Goal: Information Seeking & Learning: Find specific fact

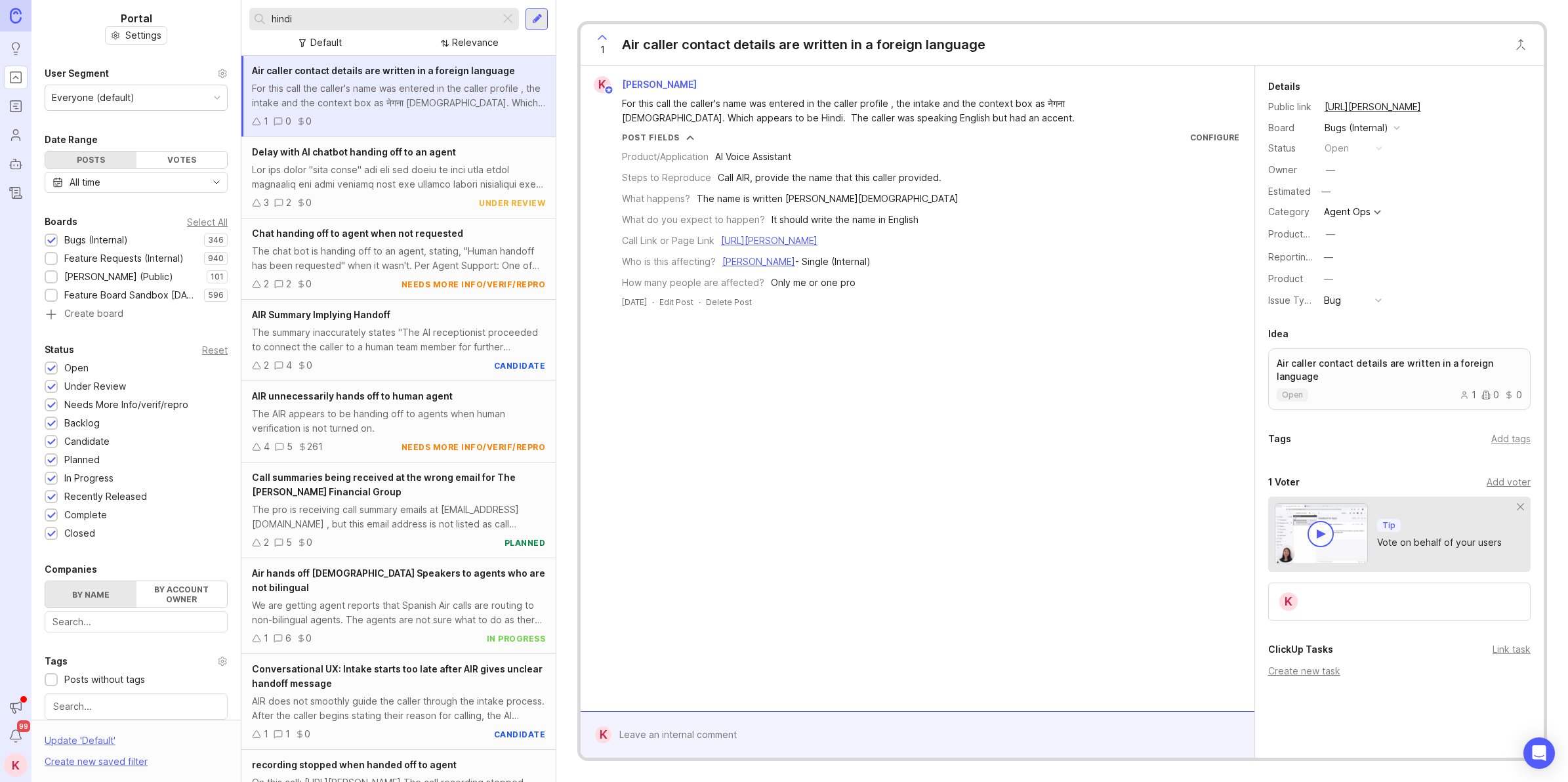
click at [434, 20] on input "hindi" at bounding box center [382, 19] width 223 height 15
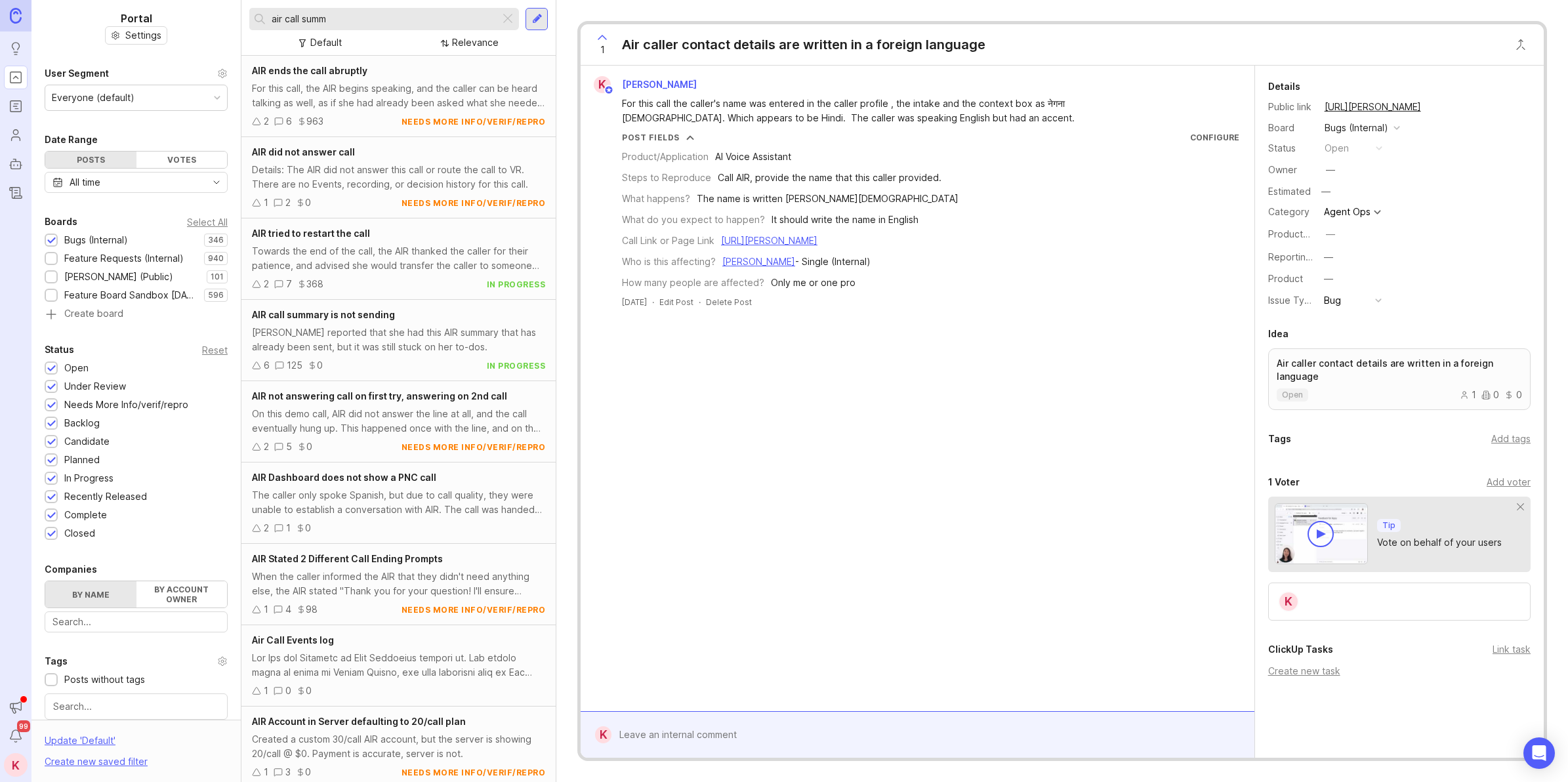
type input "air call summ"
click at [367, 332] on div "[PERSON_NAME] reported that she had this AIR summary that has already been sent…" at bounding box center [399, 340] width 294 height 29
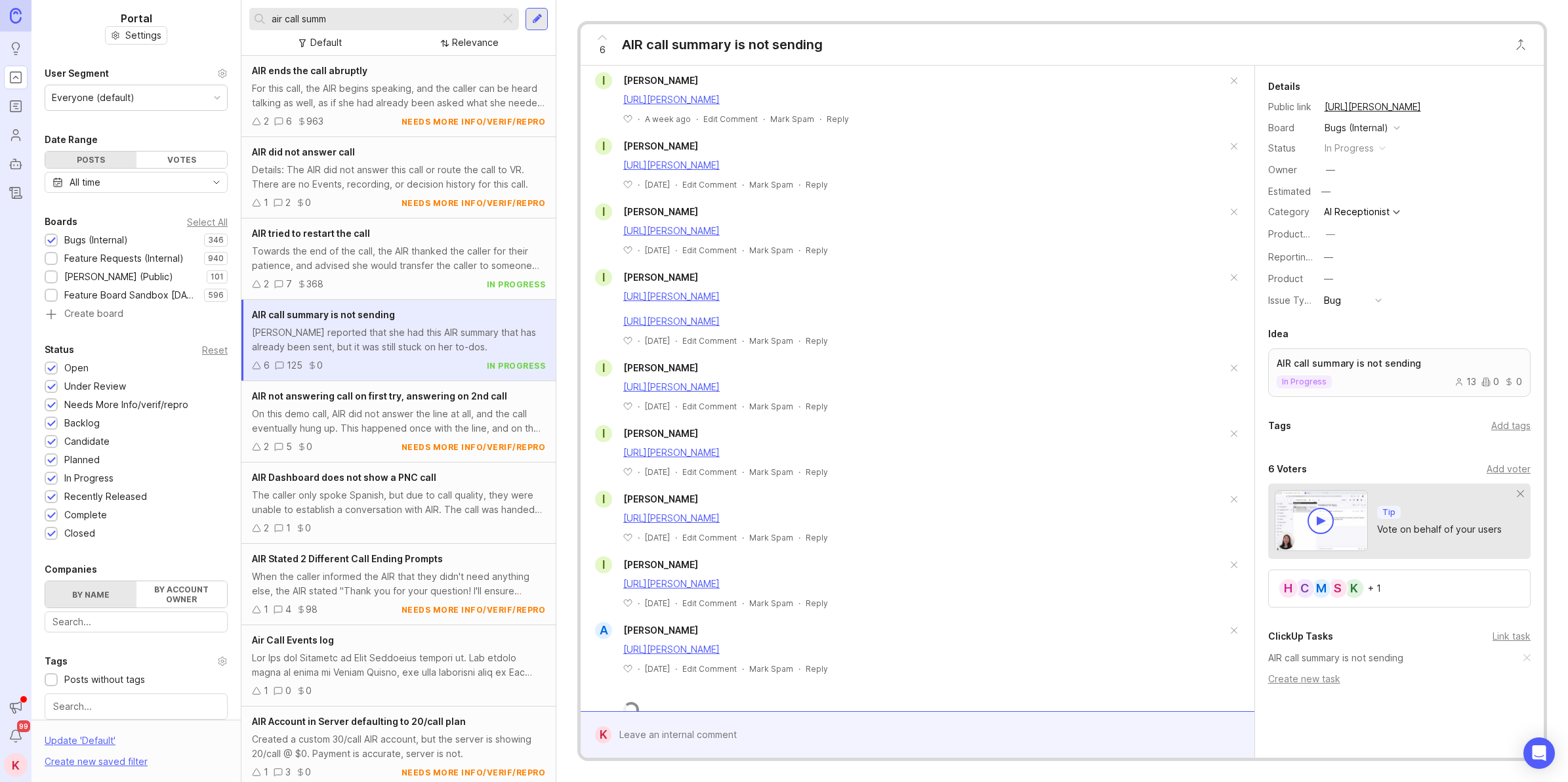
scroll to position [440, 0]
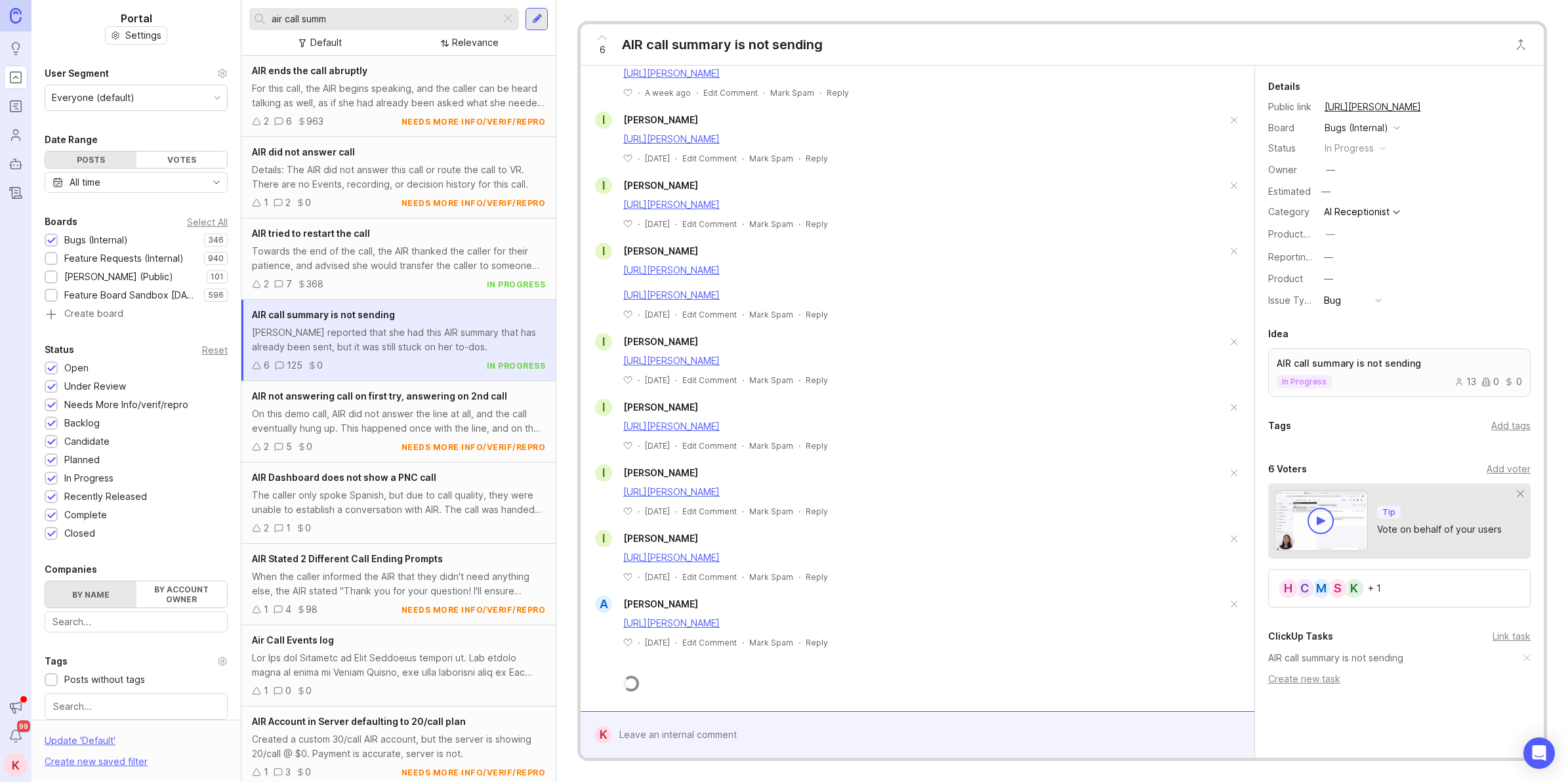
drag, startPoint x: 962, startPoint y: 362, endPoint x: 969, endPoint y: 470, distance: 108.2
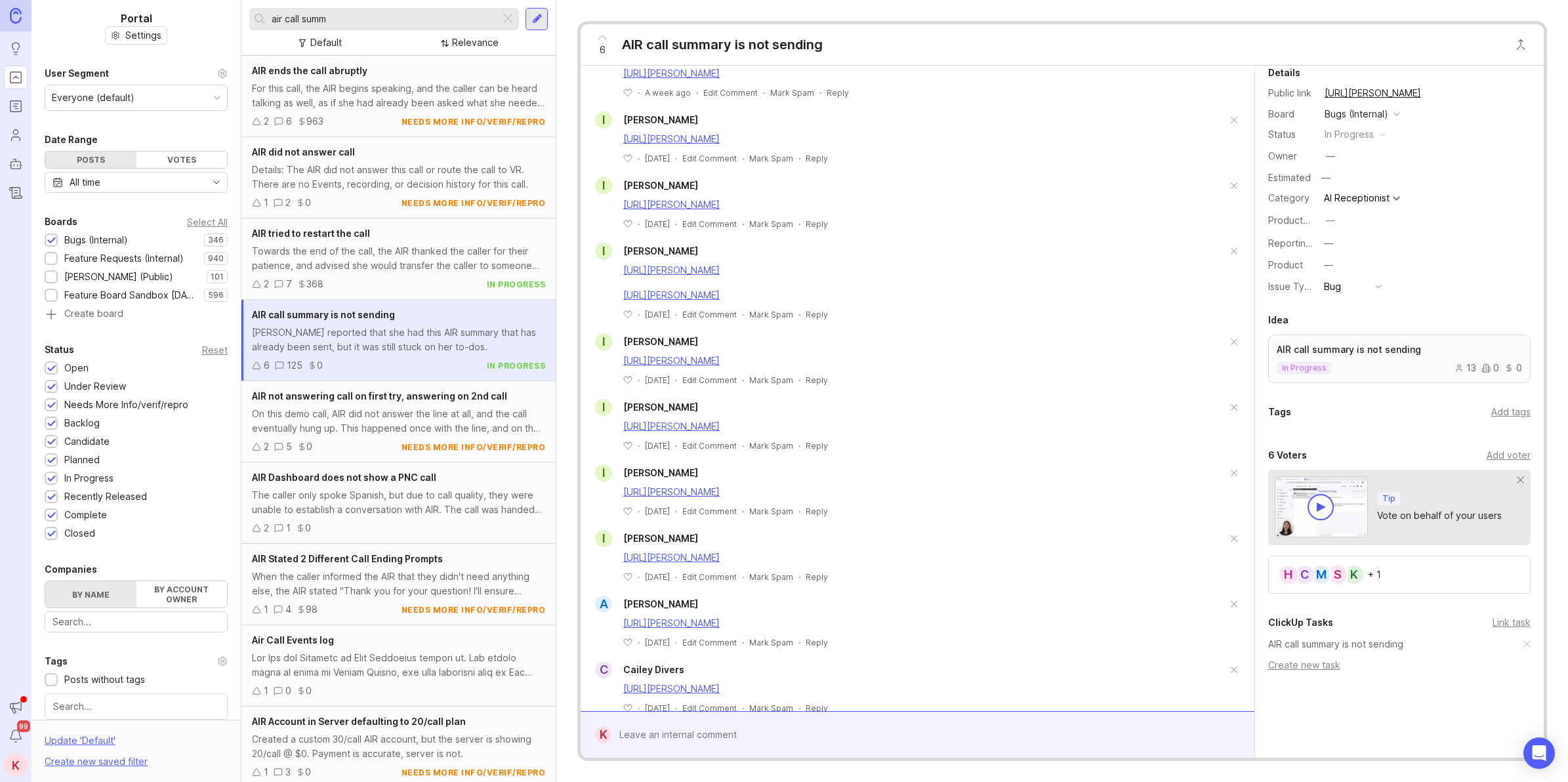
scroll to position [47, 0]
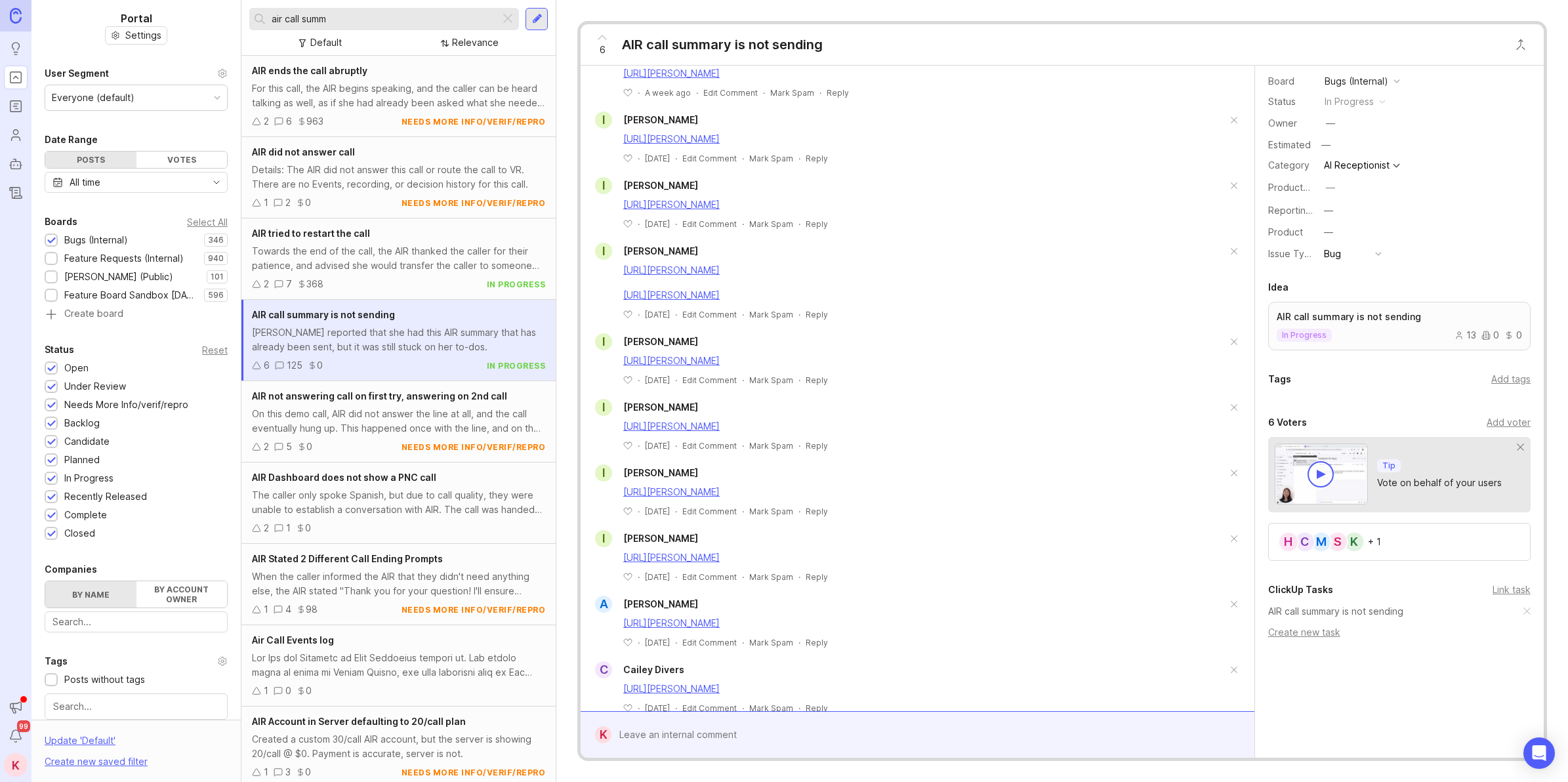
drag, startPoint x: 1029, startPoint y: 353, endPoint x: 1029, endPoint y: 455, distance: 102.0
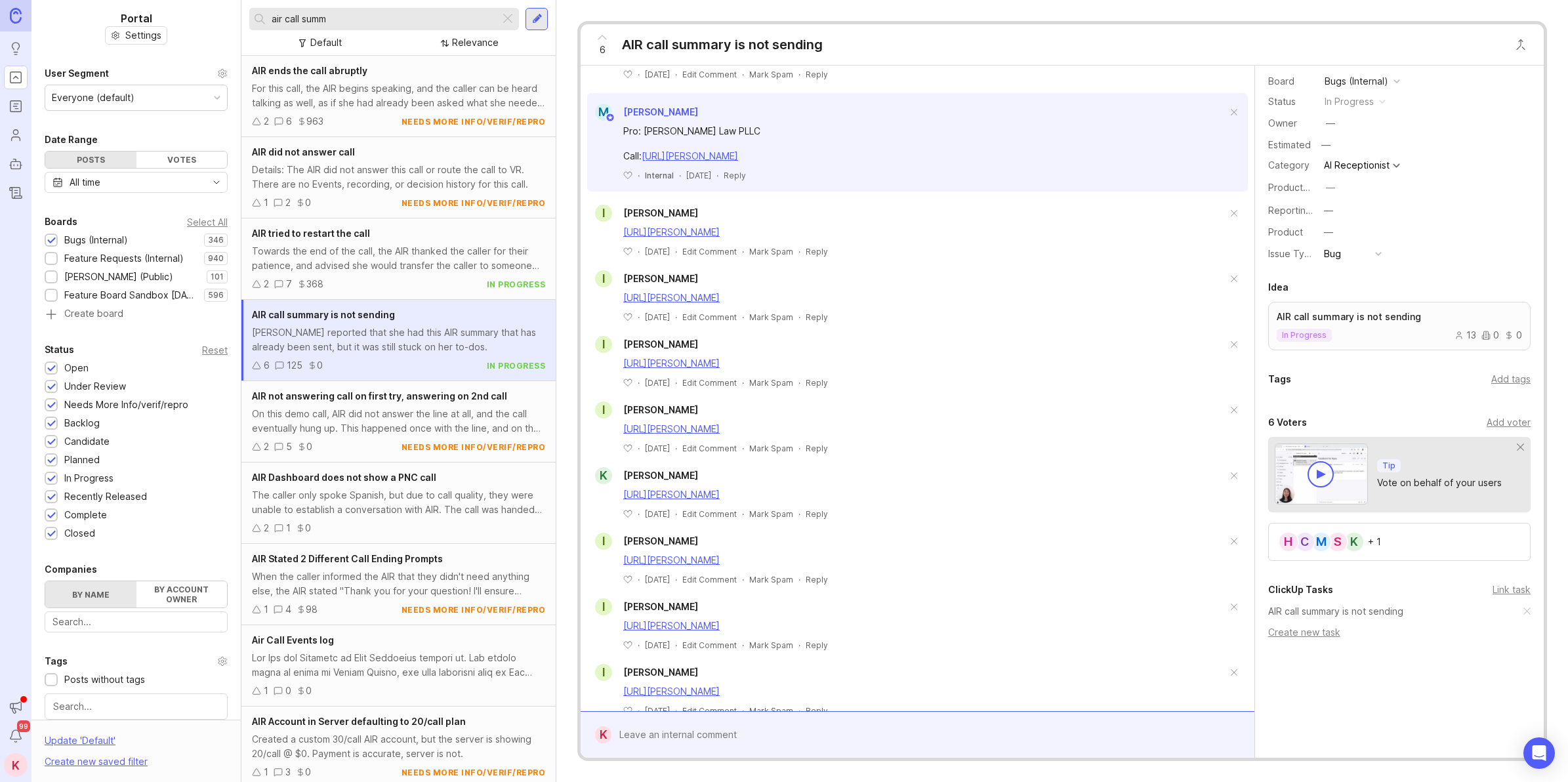
drag, startPoint x: 1039, startPoint y: 487, endPoint x: 1039, endPoint y: 522, distance: 35.0
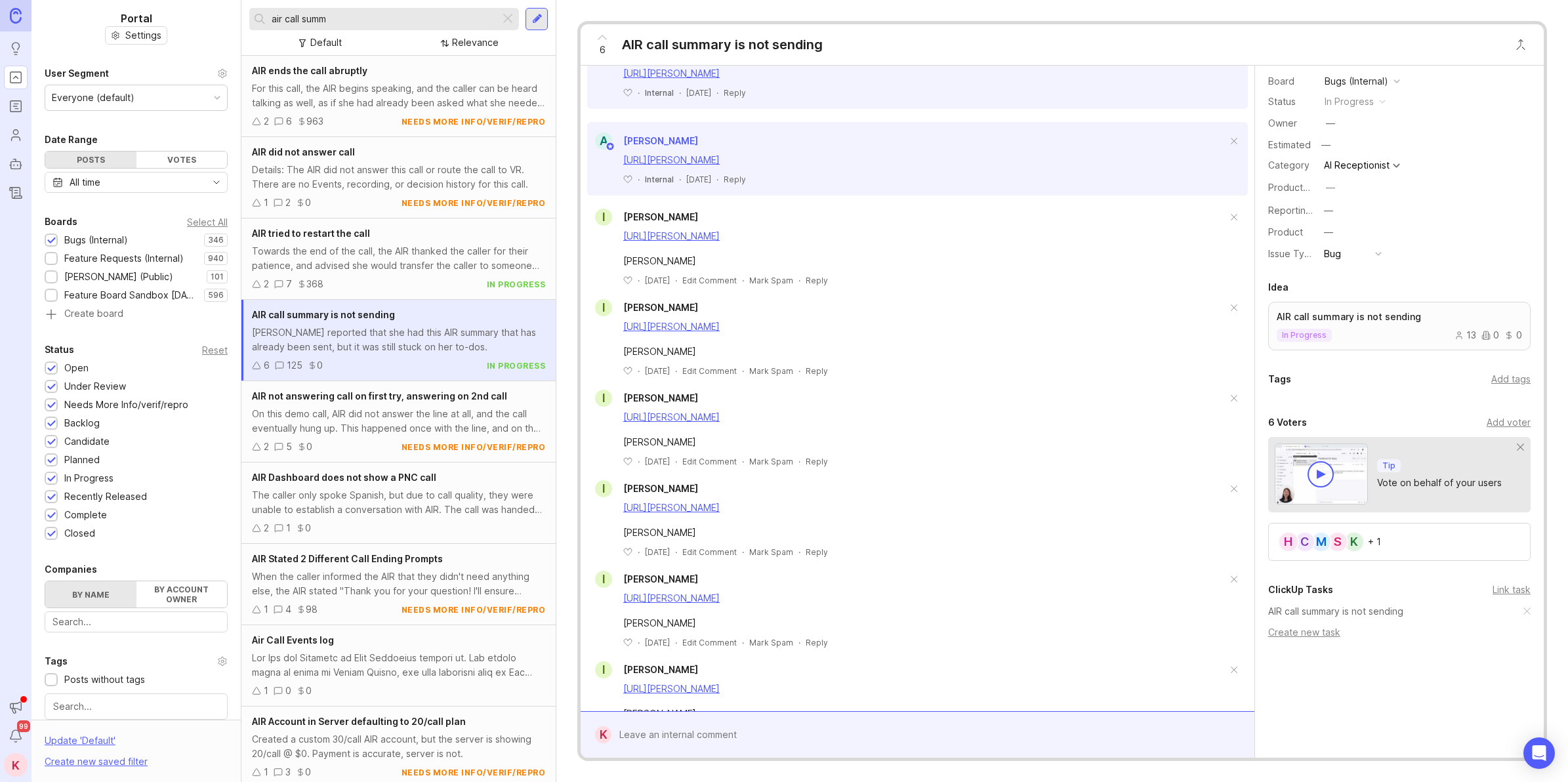
scroll to position [0, 0]
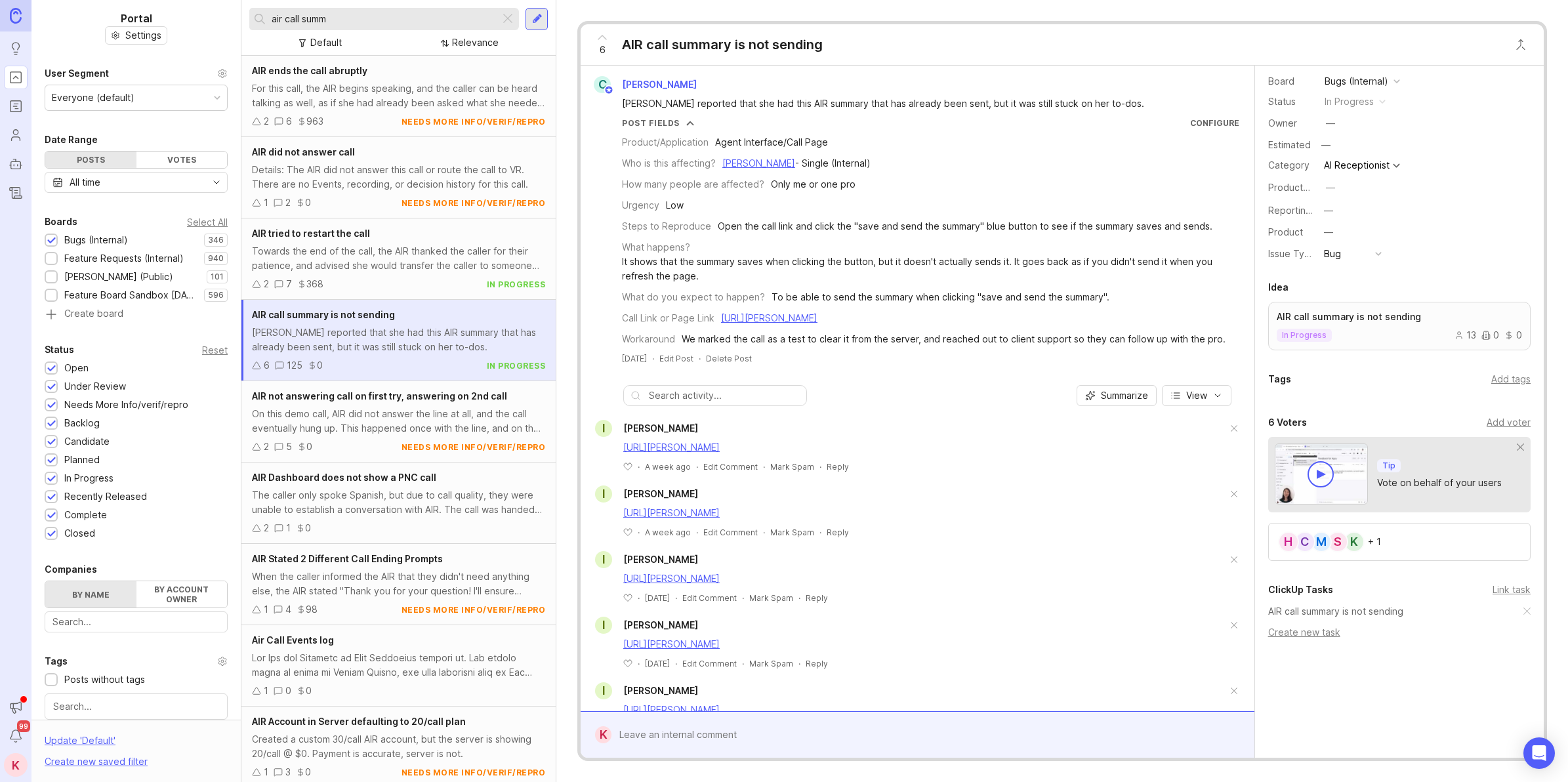
click at [1221, 98] on div "C [PERSON_NAME] [PERSON_NAME] reported that she had this AIR summary that has a…" at bounding box center [917, 219] width 663 height 288
